Goal: Task Accomplishment & Management: Use online tool/utility

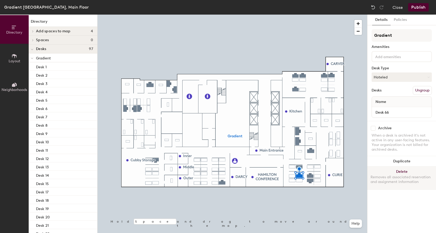
click at [401, 172] on button "Delete Removes all associated reservation and assignment information" at bounding box center [401, 178] width 69 height 23
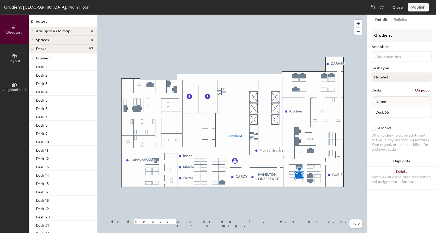
click at [387, 77] on button "Hoteled" at bounding box center [402, 76] width 60 height 9
click at [382, 92] on div "Assigned" at bounding box center [398, 93] width 52 height 8
click at [407, 79] on button "Assigned" at bounding box center [402, 76] width 60 height 9
click at [404, 79] on button "Assigned" at bounding box center [402, 76] width 60 height 9
click at [403, 80] on button "Assigned" at bounding box center [402, 76] width 60 height 9
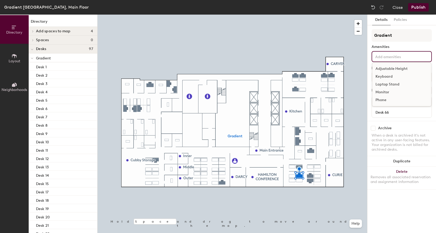
drag, startPoint x: 393, startPoint y: 61, endPoint x: 395, endPoint y: 66, distance: 4.8
click at [393, 61] on div "Adjustable Height Keyboard Laptop Stand Monitor Phone" at bounding box center [402, 56] width 60 height 11
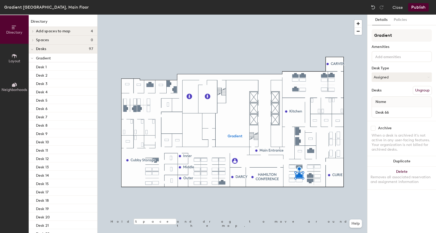
click at [396, 42] on div "Gradient Amenities Desk Type Assigned Desks Ungroup Name Desk 66" at bounding box center [402, 75] width 60 height 92
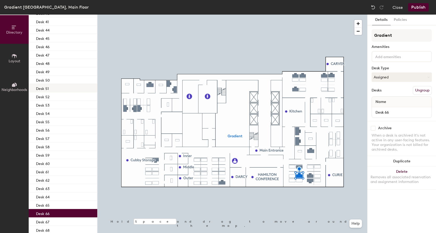
scroll to position [313, 0]
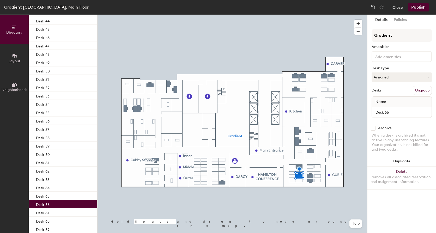
click at [56, 203] on div "Desk 66" at bounding box center [63, 204] width 69 height 8
click at [375, 128] on input "checkbox" at bounding box center [373, 128] width 5 height 5
checkbox input "true"
click at [404, 138] on div "When a desk is archived it's not active in any user-facing features. Your organ…" at bounding box center [402, 142] width 60 height 19
click at [420, 6] on button "Publish" at bounding box center [418, 7] width 21 height 8
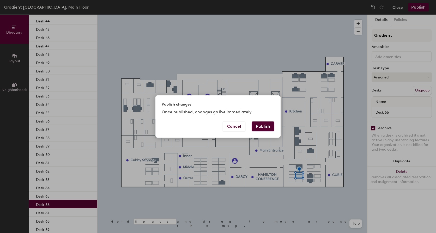
click at [265, 128] on button "Publish" at bounding box center [263, 126] width 23 height 10
